Goal: Participate in discussion: Engage in conversation with other users on a specific topic

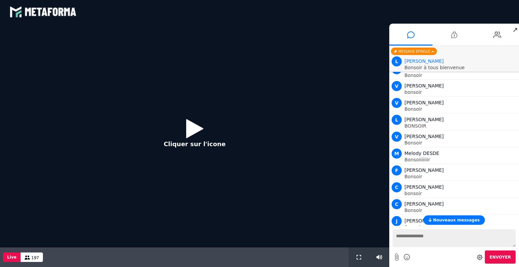
scroll to position [711, 0]
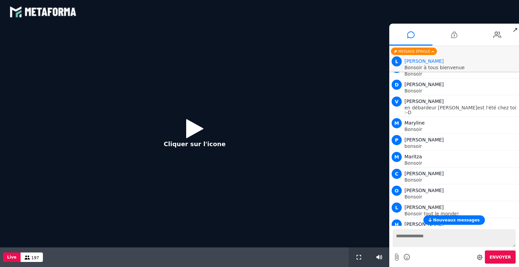
click at [195, 131] on icon at bounding box center [194, 129] width 17 height 22
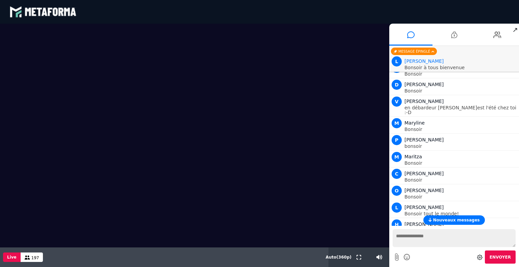
click at [406, 236] on textarea at bounding box center [454, 238] width 123 height 18
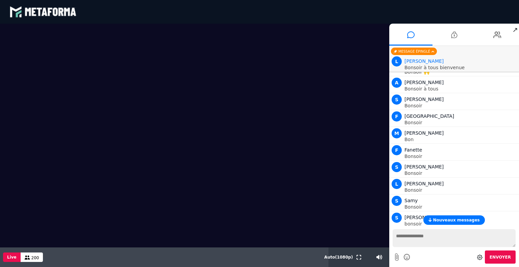
scroll to position [356, 0]
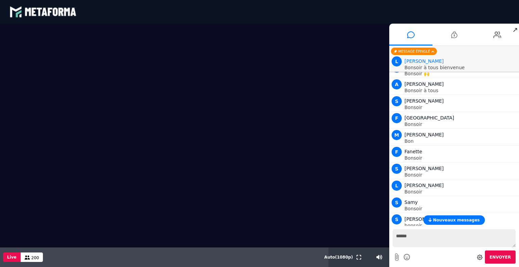
type textarea "*******"
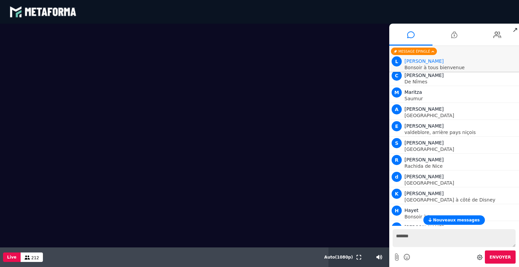
scroll to position [2118, 0]
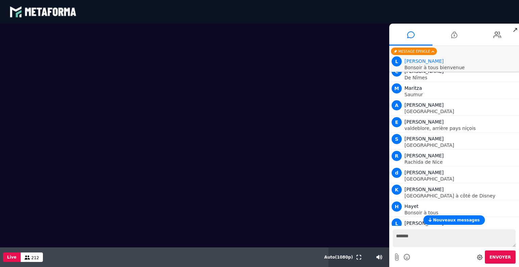
click at [454, 220] on span "Nouveaux messages" at bounding box center [456, 220] width 47 height 5
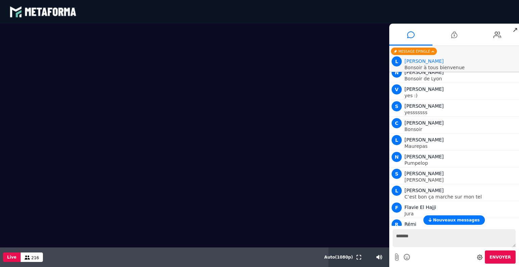
scroll to position [2692, 0]
click at [461, 220] on span "Nouveaux messages" at bounding box center [456, 220] width 47 height 5
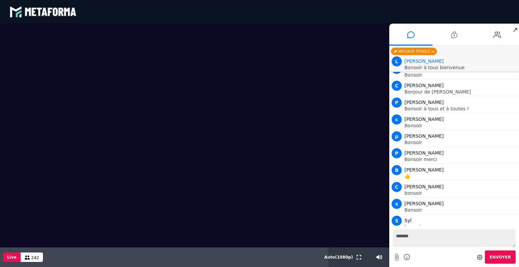
scroll to position [3585, 0]
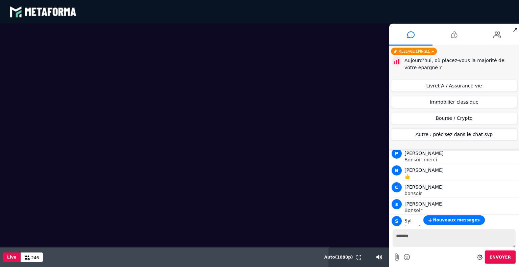
click at [452, 222] on span "Nouveaux messages" at bounding box center [456, 220] width 47 height 5
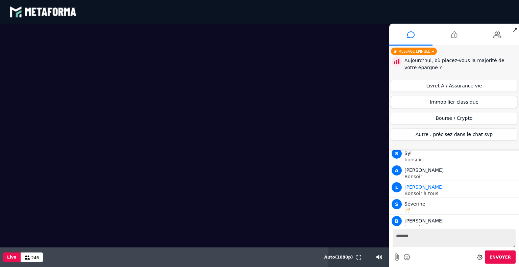
scroll to position [3669, 0]
click at [472, 101] on button "Immobilier classique" at bounding box center [454, 102] width 126 height 12
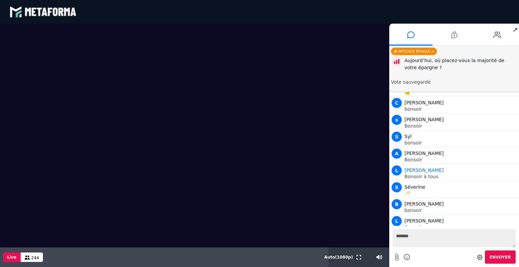
scroll to position [3686, 0]
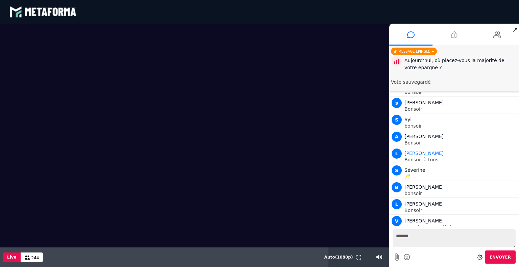
click at [466, 33] on li at bounding box center [453, 35] width 43 height 22
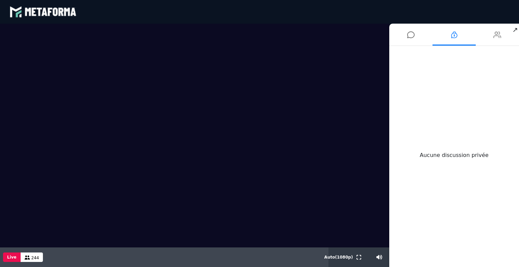
click at [498, 35] on icon at bounding box center [497, 34] width 8 height 17
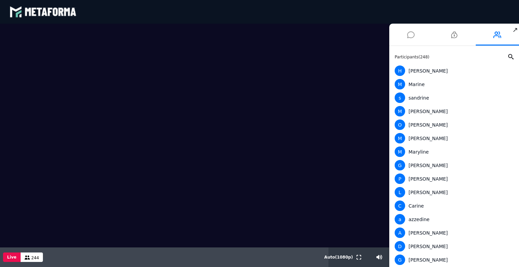
click at [409, 35] on icon at bounding box center [410, 34] width 7 height 17
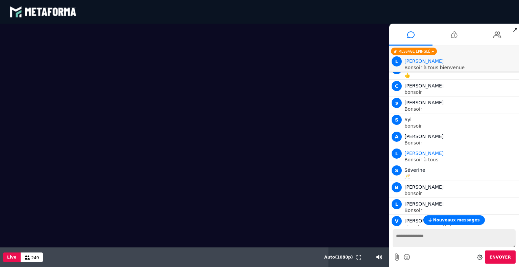
scroll to position [3921, 0]
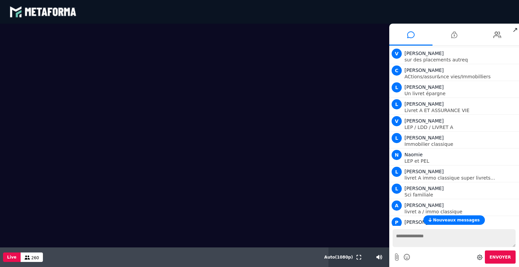
click at [457, 219] on span "Nouveaux messages" at bounding box center [456, 220] width 47 height 5
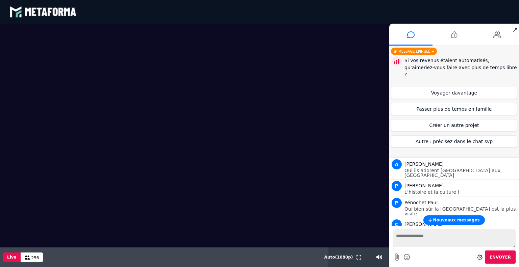
scroll to position [5277, 0]
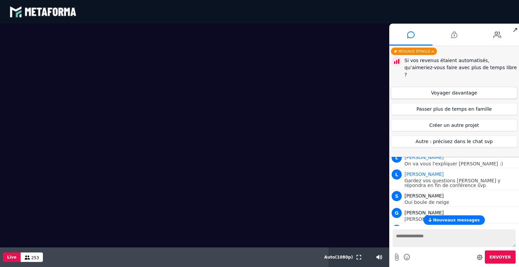
click at [477, 87] on button "Voyager davantage" at bounding box center [454, 93] width 126 height 12
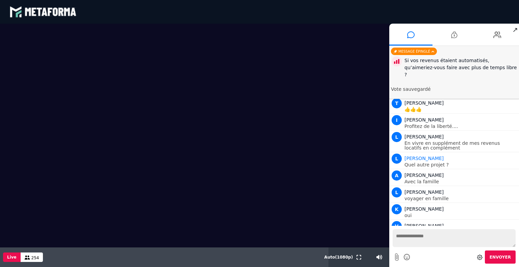
scroll to position [5623, 0]
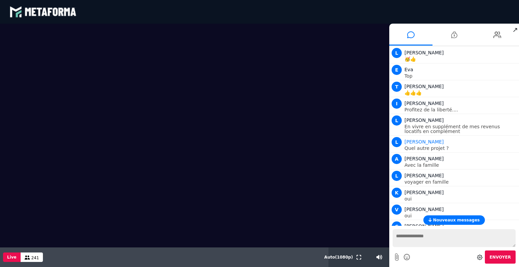
click at [457, 222] on span "Nouveaux messages" at bounding box center [456, 220] width 47 height 5
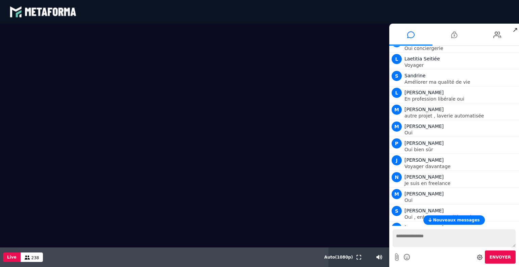
click at [455, 220] on span "Nouveaux messages" at bounding box center [456, 220] width 47 height 5
click at [466, 219] on span "Nouveaux messages" at bounding box center [456, 220] width 47 height 5
click at [460, 218] on span "Nouveaux messages" at bounding box center [456, 220] width 47 height 5
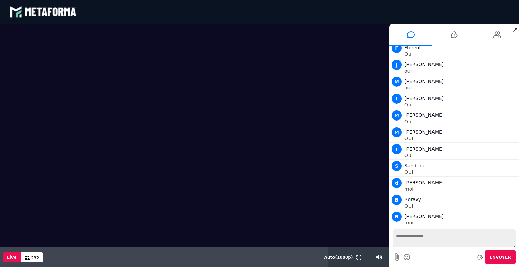
scroll to position [6296, 0]
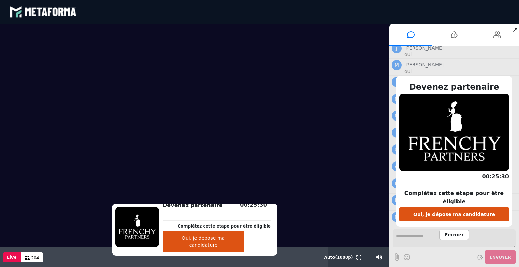
click at [454, 230] on span "Fermer" at bounding box center [454, 235] width 30 height 10
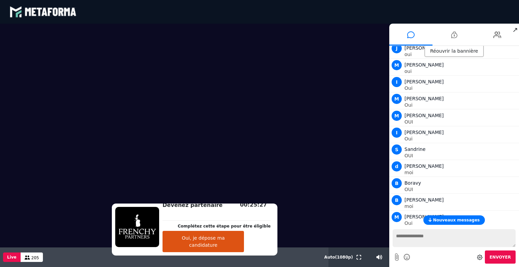
click at [456, 218] on span "Nouveaux messages" at bounding box center [456, 220] width 47 height 5
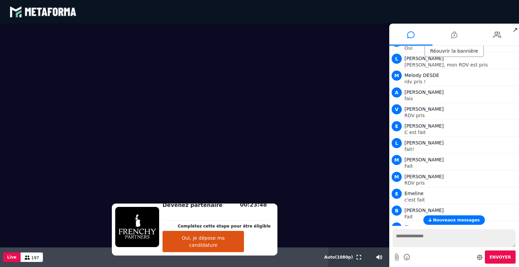
scroll to position [7815, 0]
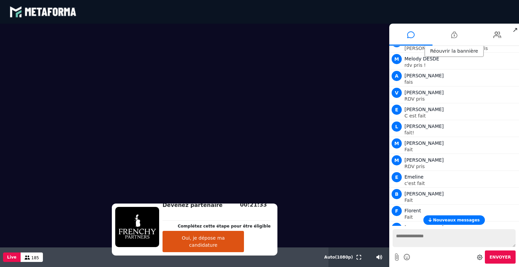
click at [447, 220] on span "Nouveaux messages" at bounding box center [456, 220] width 47 height 5
